Goal: Transaction & Acquisition: Book appointment/travel/reservation

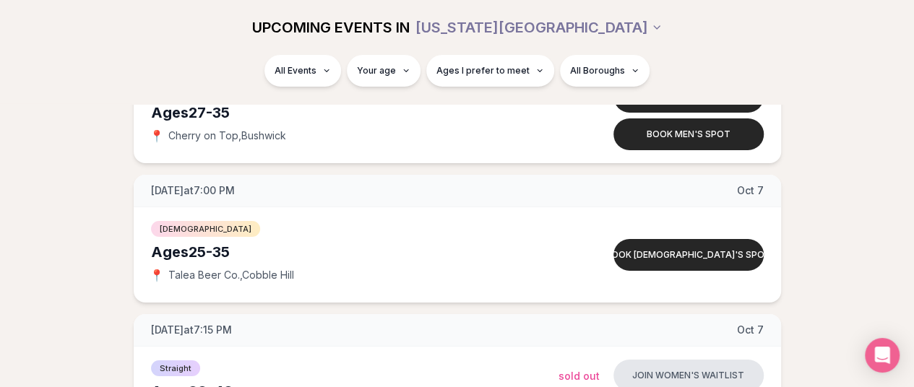
scroll to position [2499, 0]
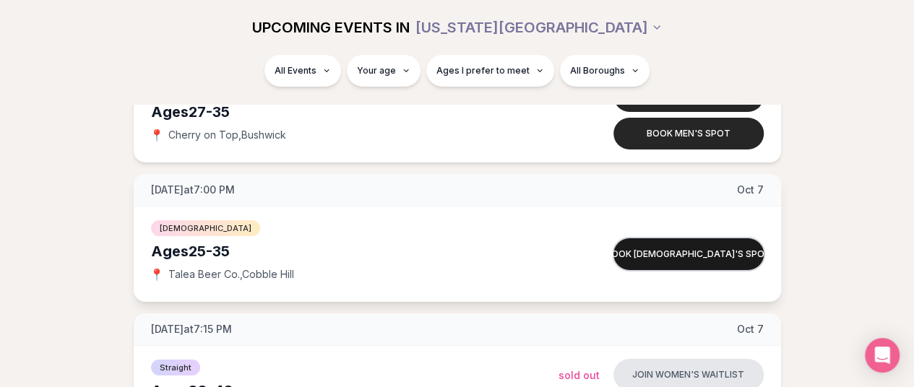
click at [633, 238] on button "Book queer women's spot" at bounding box center [689, 254] width 150 height 32
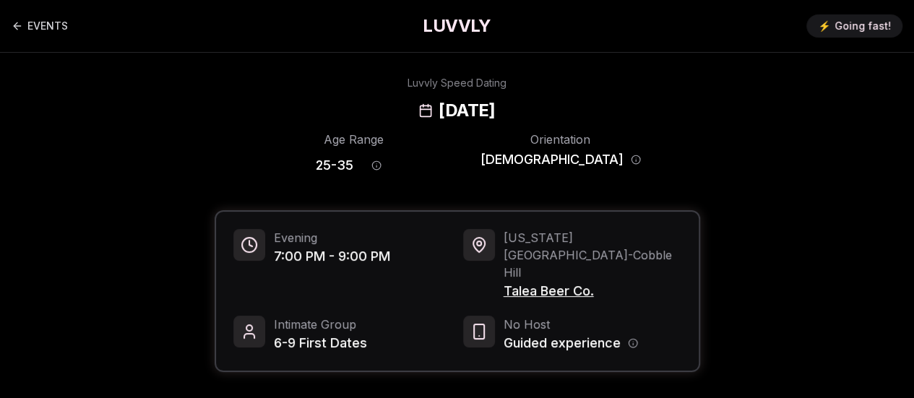
click at [633, 236] on span "New York City - Cobble Hill" at bounding box center [593, 255] width 178 height 52
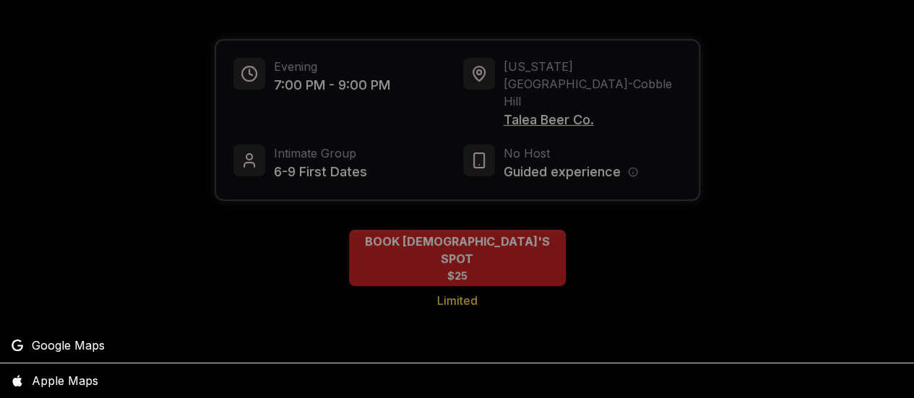
scroll to position [174, 0]
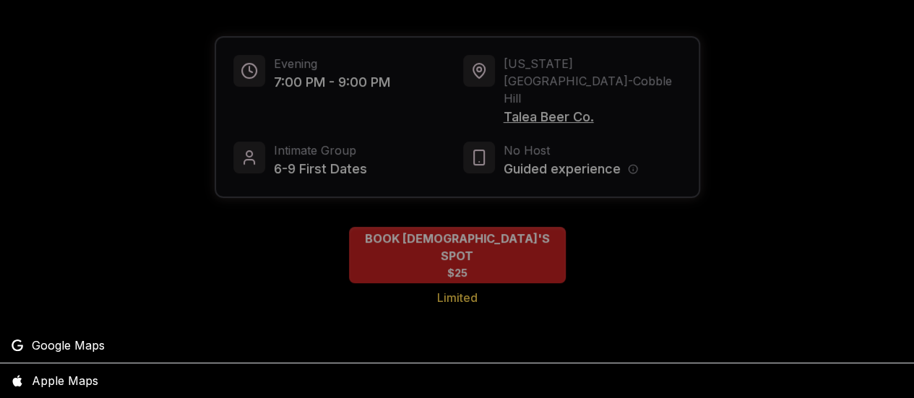
click at [503, 219] on div at bounding box center [457, 199] width 914 height 398
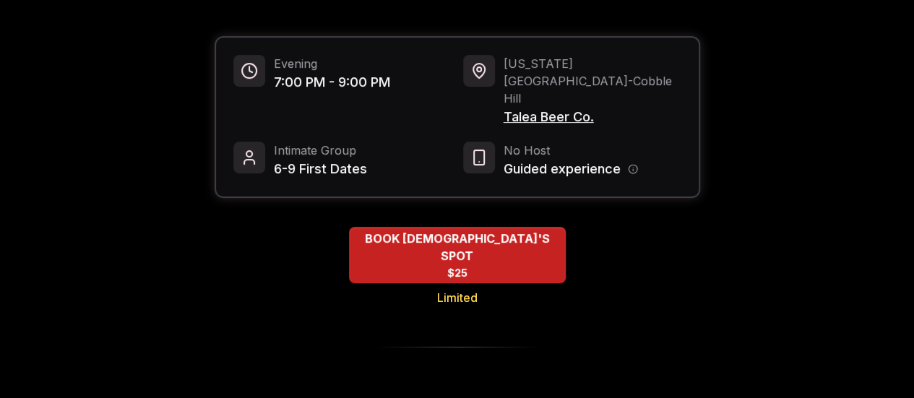
click at [503, 227] on div "BOOK QUEER WOMEN'S SPOT $25" at bounding box center [457, 255] width 217 height 56
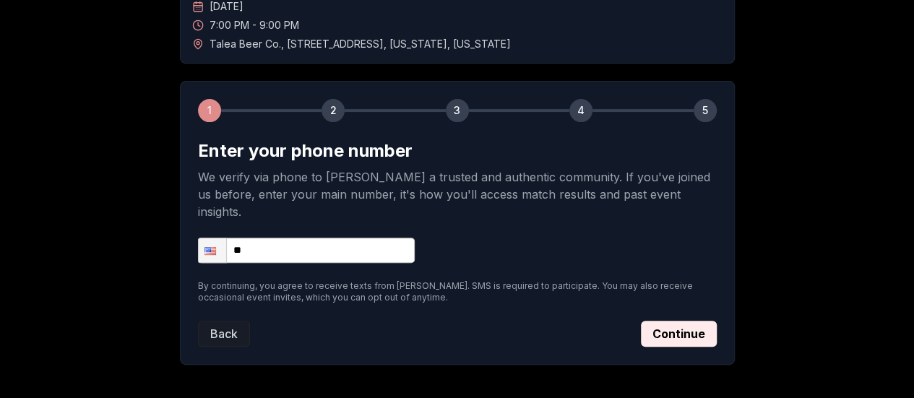
scroll to position [137, 0]
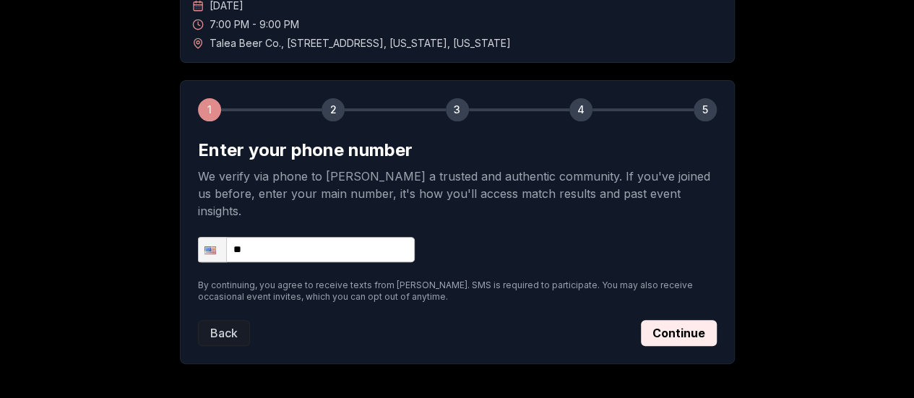
click at [374, 237] on input "**" at bounding box center [306, 249] width 217 height 25
type input "**********"
click at [679, 320] on button "Continue" at bounding box center [679, 333] width 76 height 26
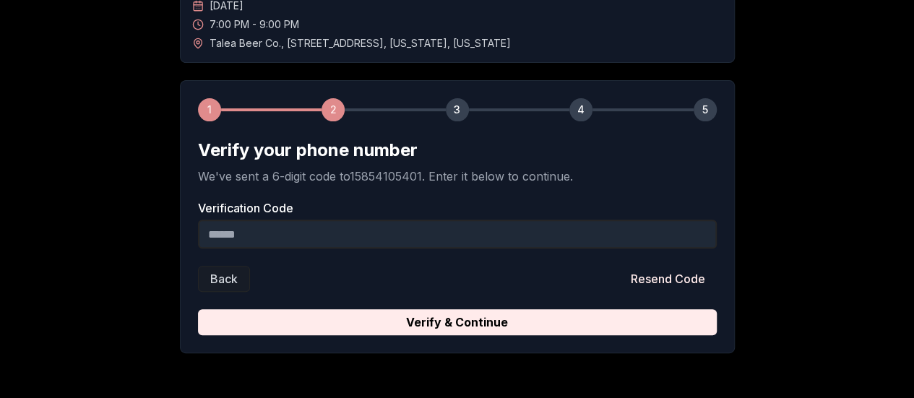
click at [306, 236] on input "Verification Code" at bounding box center [457, 234] width 519 height 29
paste input "******"
type input "******"
click at [198, 309] on button "Verify & Continue" at bounding box center [457, 322] width 519 height 26
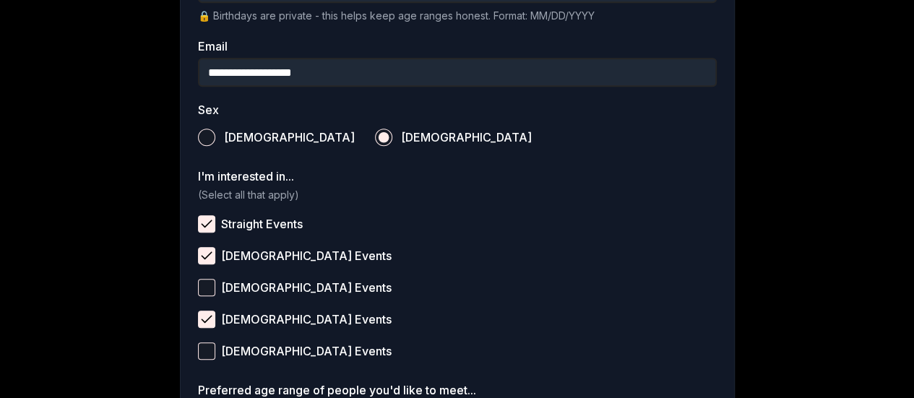
scroll to position [448, 0]
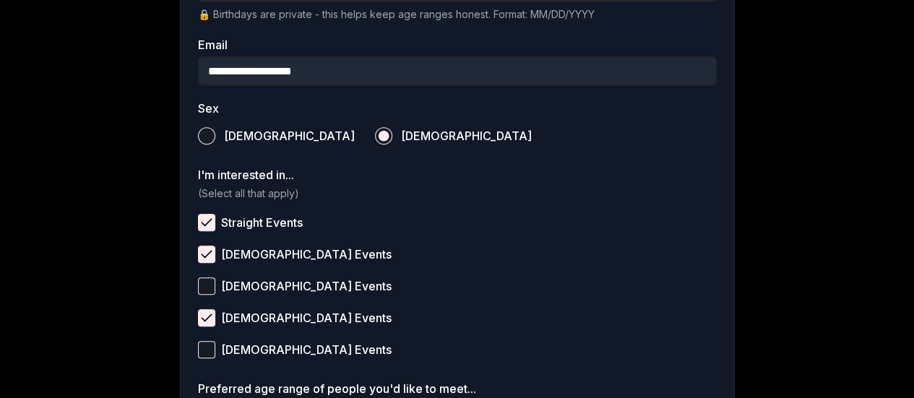
click at [205, 219] on button "Straight Events" at bounding box center [206, 222] width 17 height 17
click at [204, 257] on button "Queer Women Events" at bounding box center [206, 254] width 17 height 17
click at [214, 257] on button "Queer Women Events" at bounding box center [206, 254] width 17 height 17
click at [212, 228] on button "Straight Events" at bounding box center [206, 222] width 17 height 17
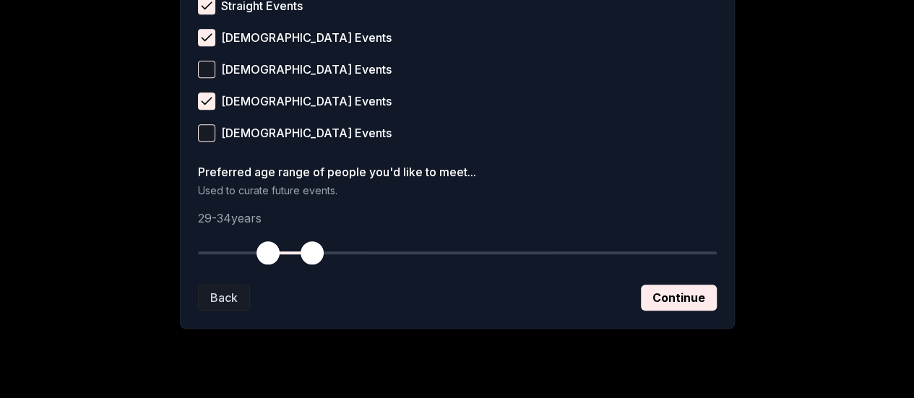
scroll to position [666, 0]
drag, startPoint x: 310, startPoint y: 252, endPoint x: 318, endPoint y: 254, distance: 8.1
click at [318, 254] on span "button" at bounding box center [320, 252] width 23 height 23
click at [708, 304] on button "Continue" at bounding box center [679, 297] width 76 height 26
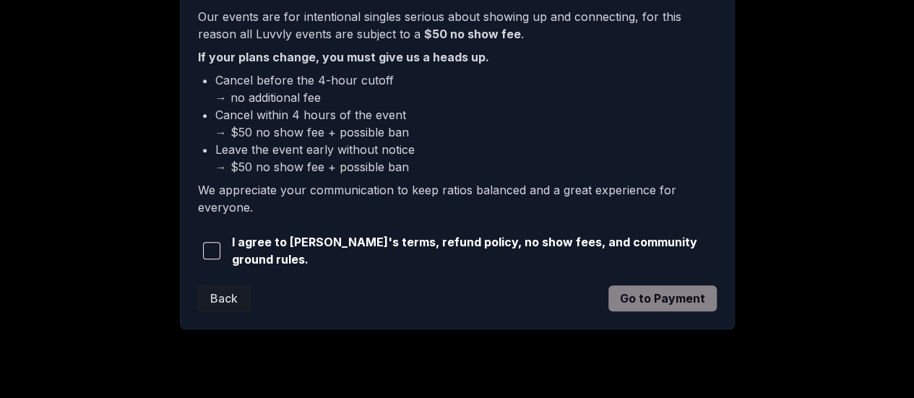
scroll to position [434, 0]
drag, startPoint x: 238, startPoint y: 238, endPoint x: 218, endPoint y: 248, distance: 22.3
click at [218, 248] on div "I agree to Luvvly's terms, refund policy, no show fees, and community ground ru…" at bounding box center [457, 250] width 519 height 35
click at [218, 248] on span "button" at bounding box center [211, 249] width 17 height 17
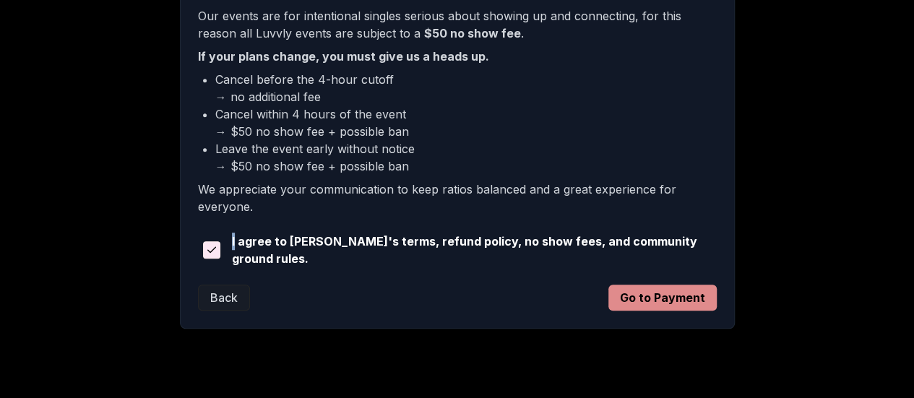
click at [663, 296] on button "Go to Payment" at bounding box center [663, 298] width 108 height 26
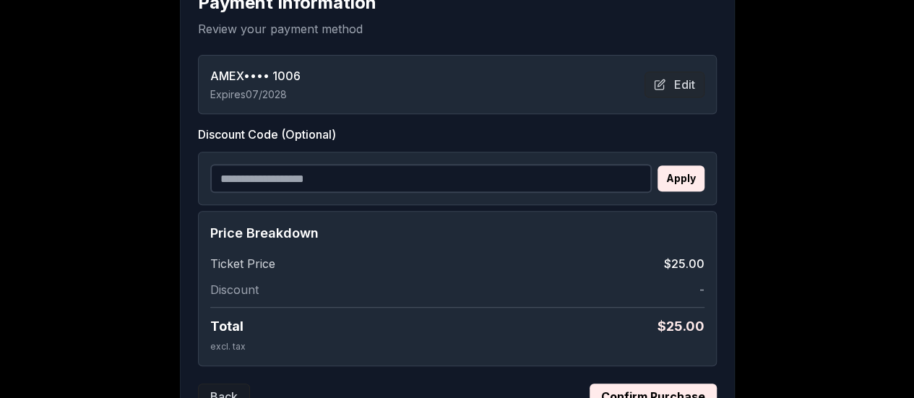
scroll to position [275, 0]
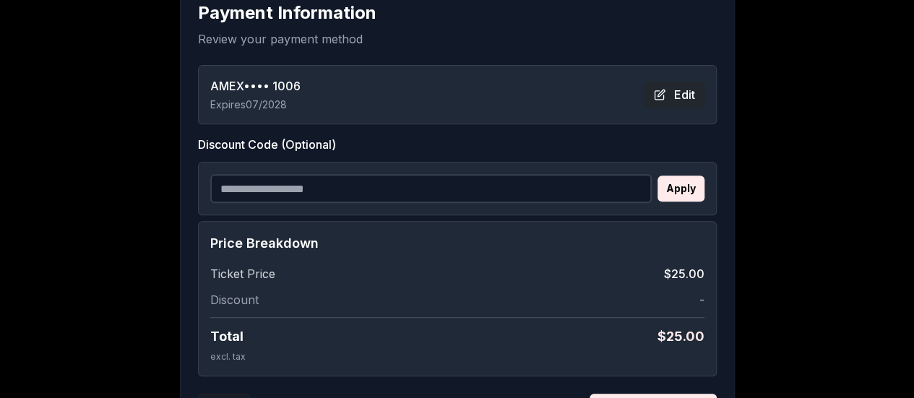
click at [675, 94] on button "Edit" at bounding box center [675, 95] width 60 height 26
